Goal: Information Seeking & Learning: Learn about a topic

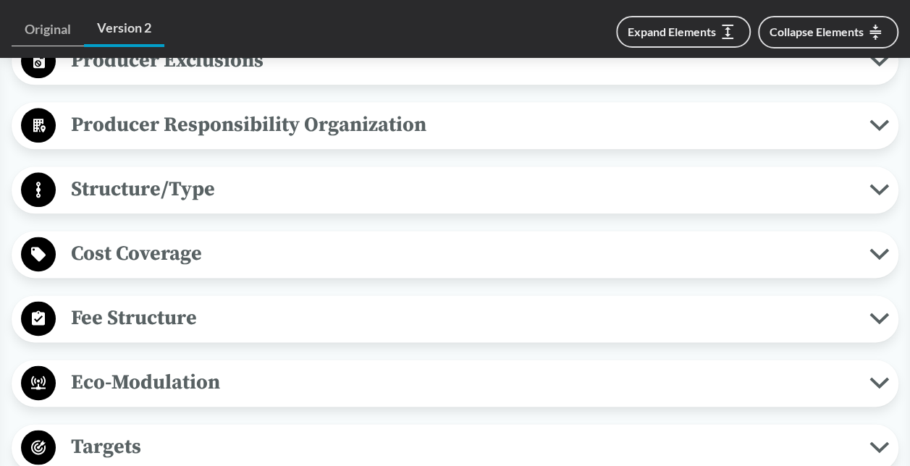
scroll to position [797, 0]
click at [220, 256] on span "Cost Coverage" at bounding box center [463, 253] width 814 height 33
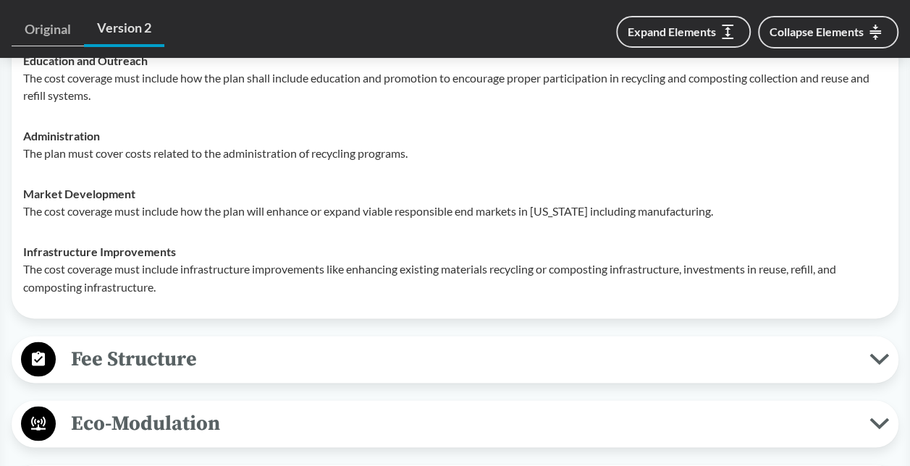
scroll to position [1159, 0]
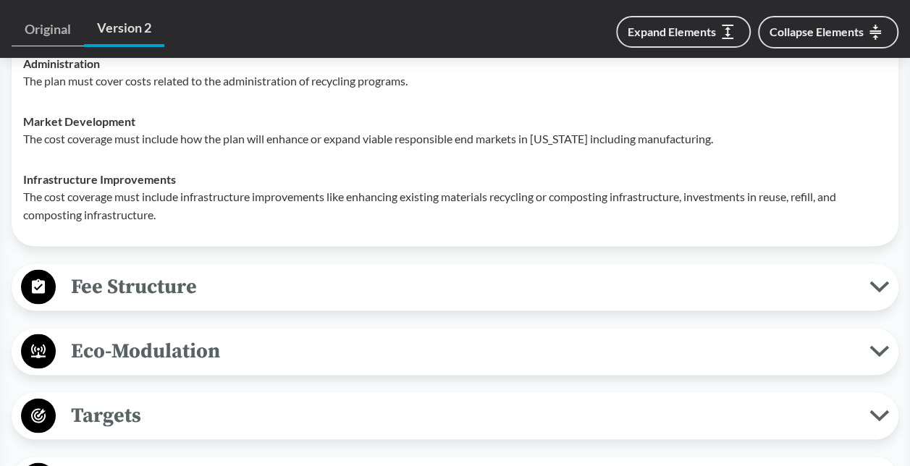
click at [285, 288] on span "Fee Structure" at bounding box center [463, 286] width 814 height 33
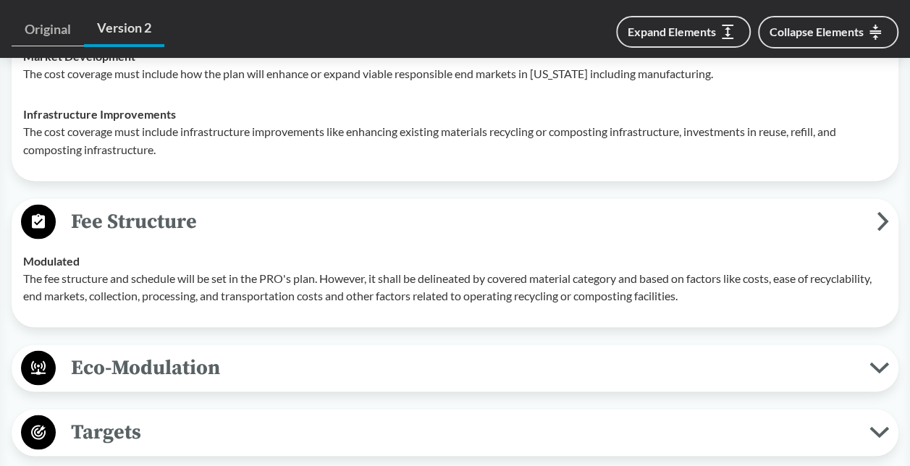
scroll to position [1304, 0]
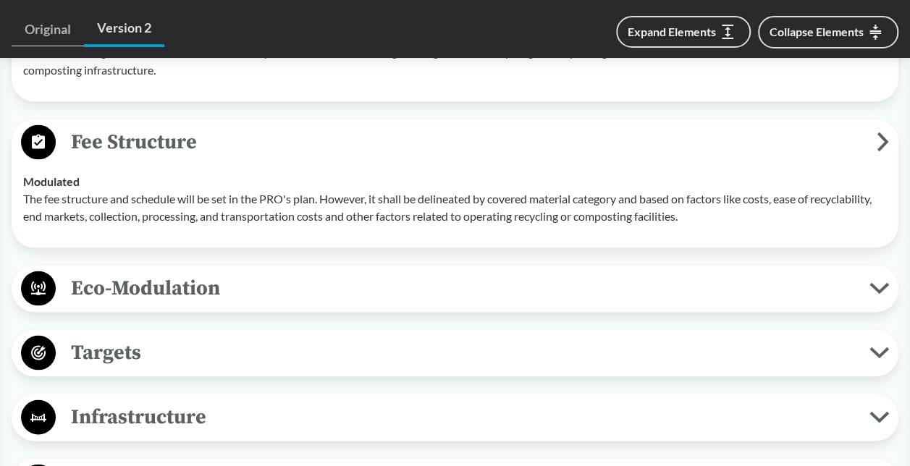
click at [282, 290] on span "Eco-Modulation" at bounding box center [463, 288] width 814 height 33
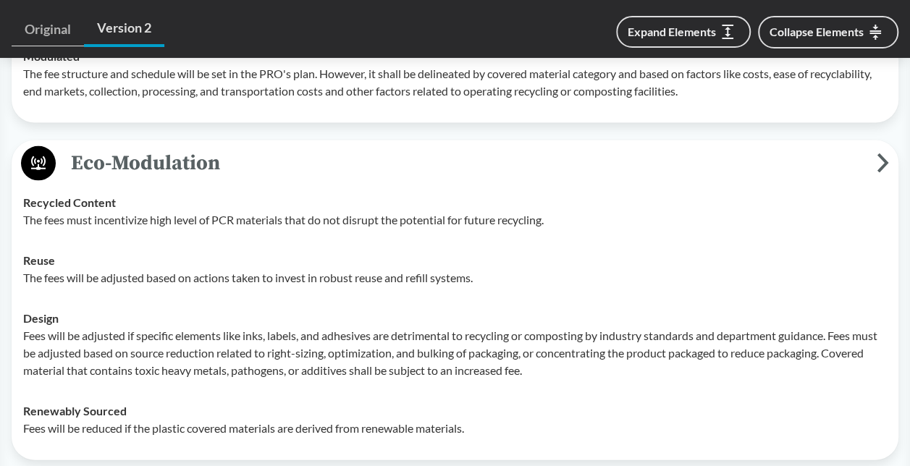
scroll to position [1521, 0]
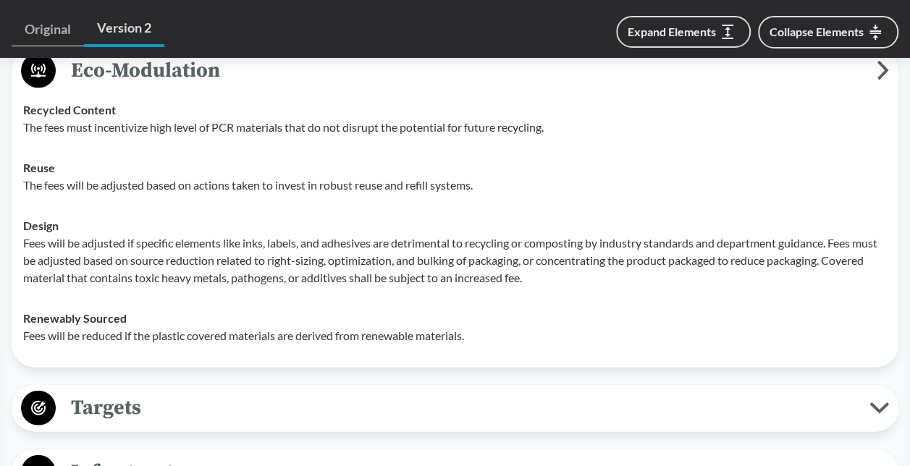
click at [207, 392] on span "Targets" at bounding box center [463, 408] width 814 height 33
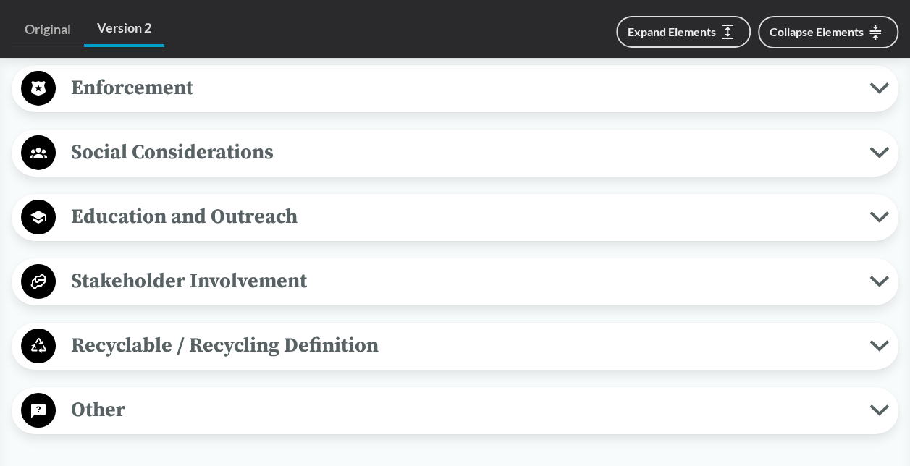
scroll to position [2463, 0]
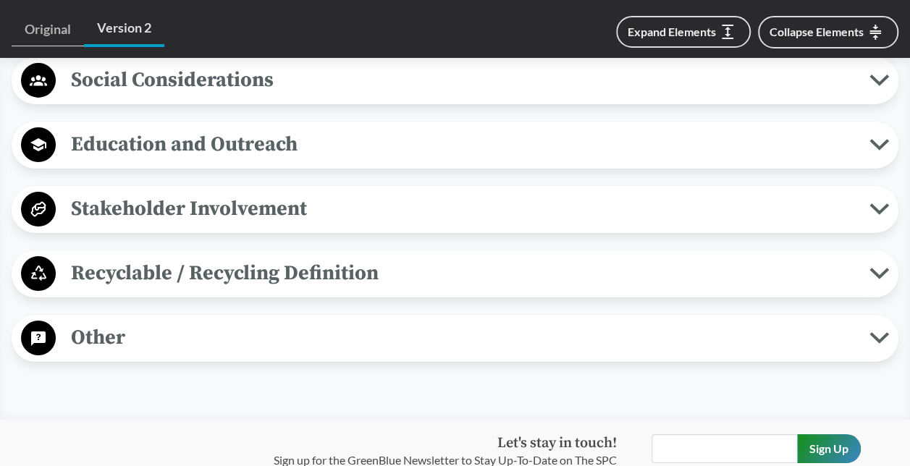
click at [346, 269] on span "Recyclable / Recycling Definition" at bounding box center [463, 273] width 814 height 33
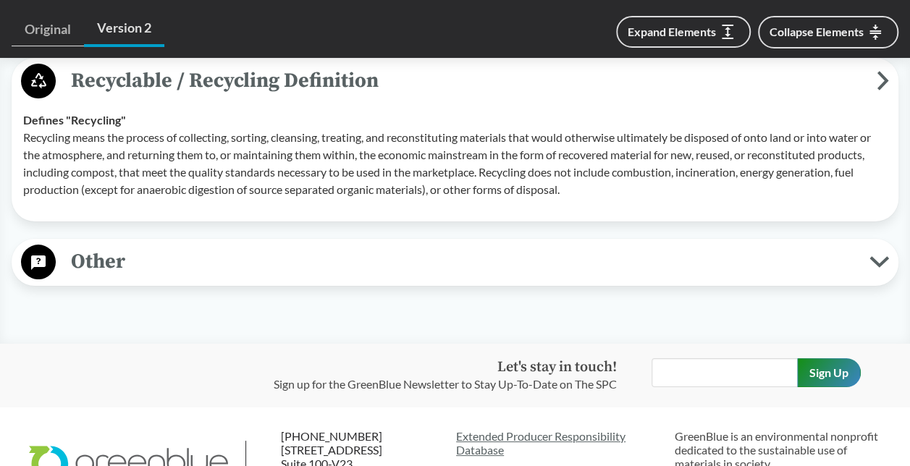
scroll to position [2680, 0]
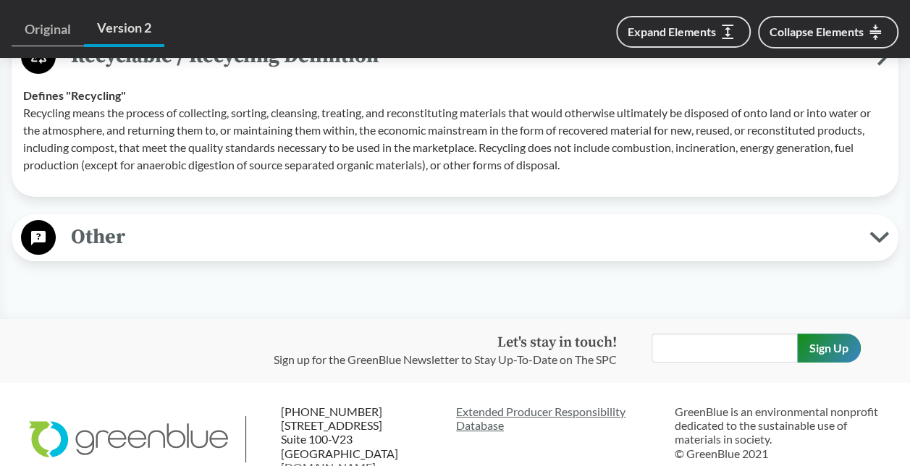
click at [294, 239] on span "Other" at bounding box center [463, 237] width 814 height 33
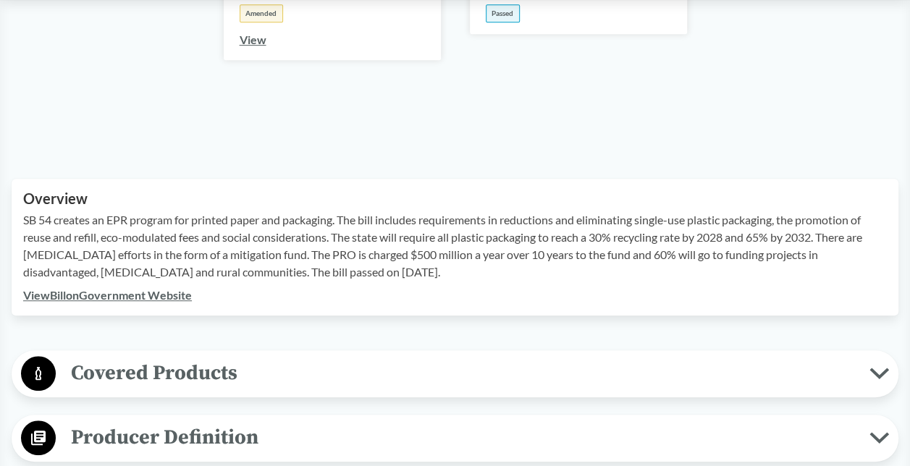
scroll to position [362, 0]
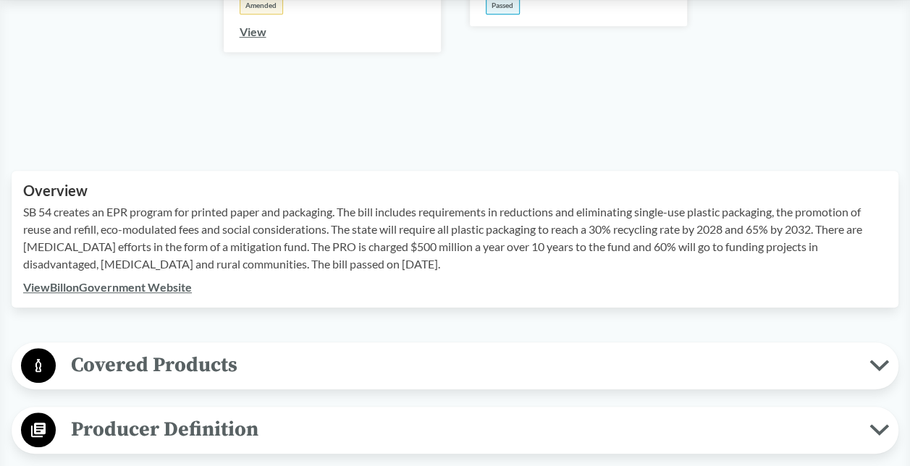
click at [356, 368] on span "Covered Products" at bounding box center [463, 365] width 814 height 33
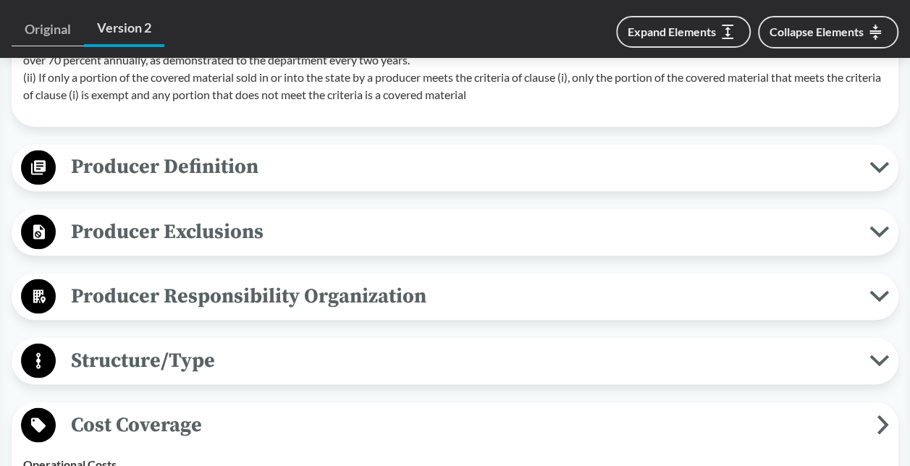
scroll to position [1231, 0]
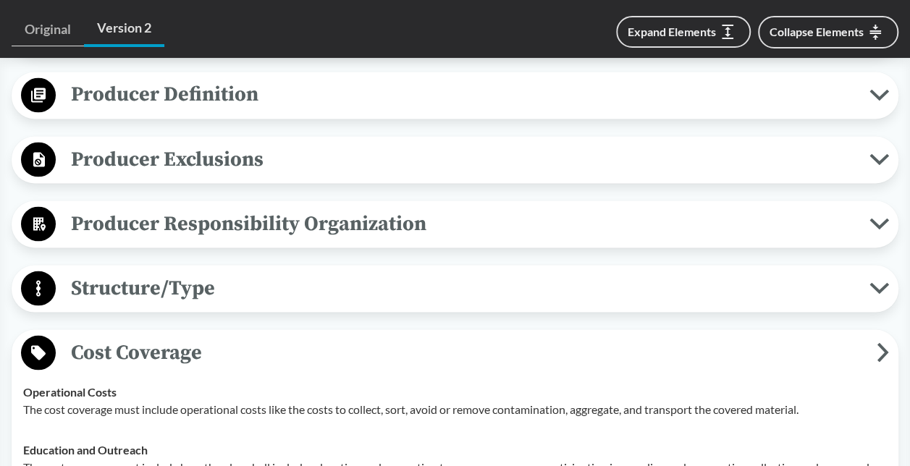
click at [308, 277] on span "Structure/Type" at bounding box center [463, 288] width 814 height 33
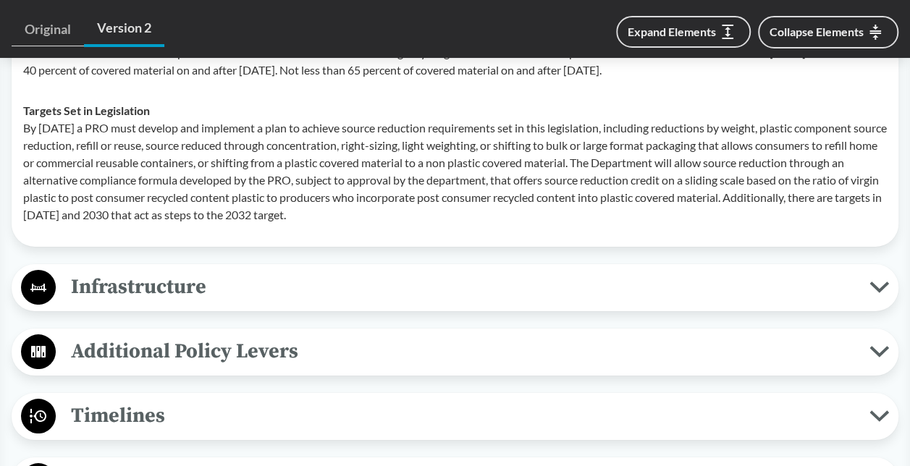
scroll to position [2607, 0]
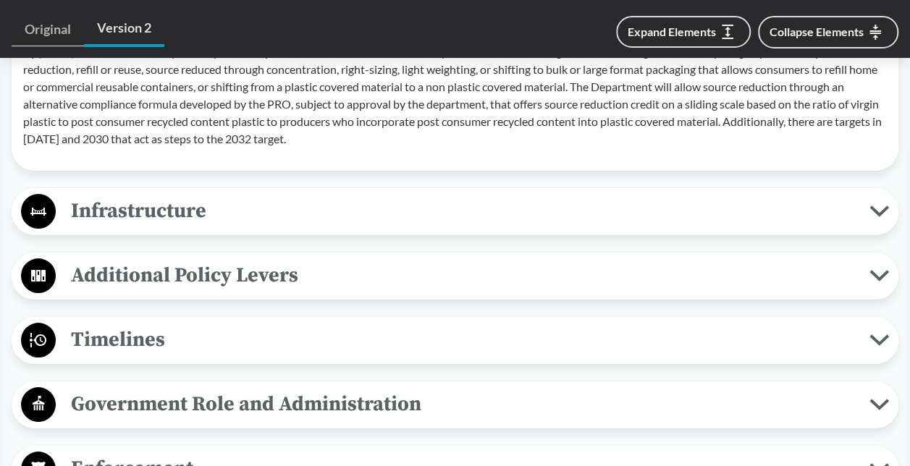
click at [230, 274] on span "Additional Policy Levers" at bounding box center [463, 275] width 814 height 33
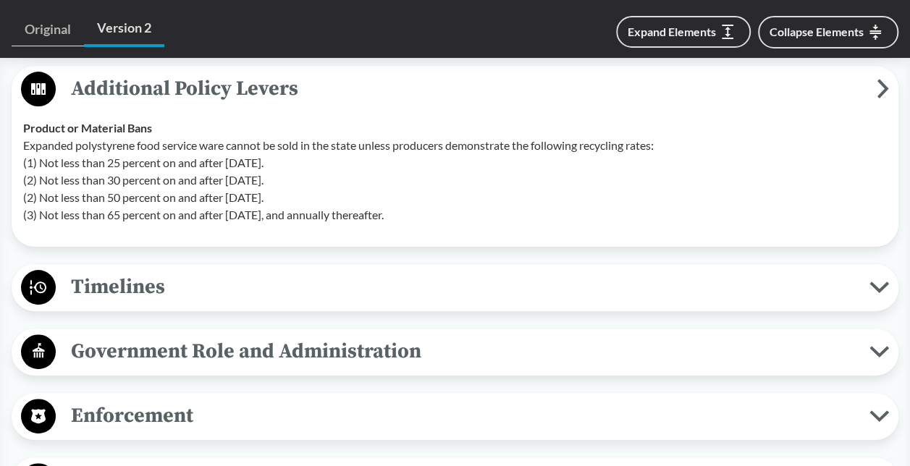
scroll to position [2825, 0]
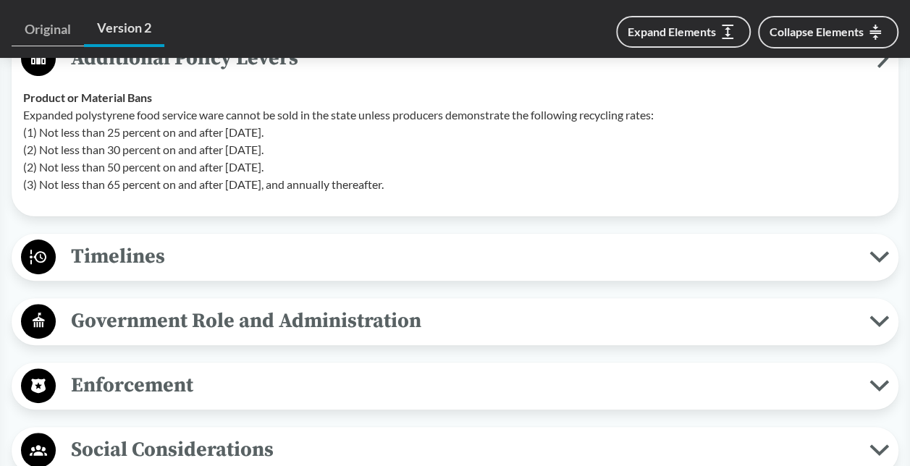
click at [304, 271] on button "Timelines" at bounding box center [455, 257] width 877 height 37
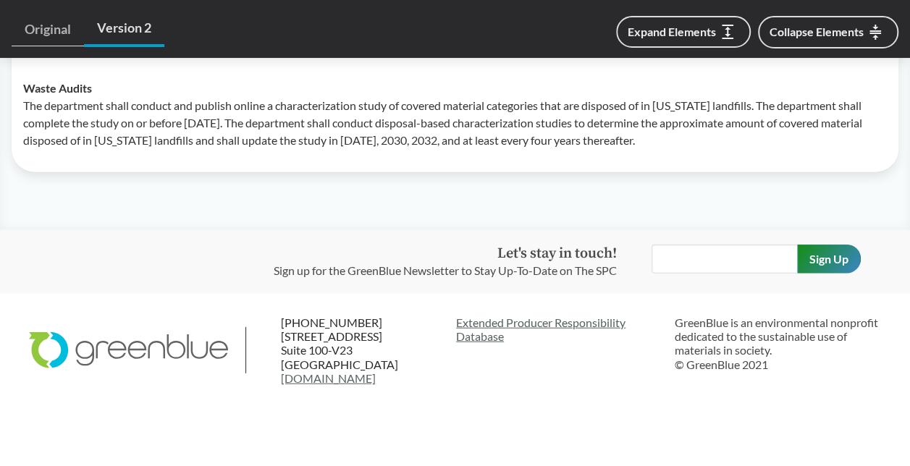
scroll to position [4447, 0]
